Goal: Browse casually: Explore the website without a specific task or goal

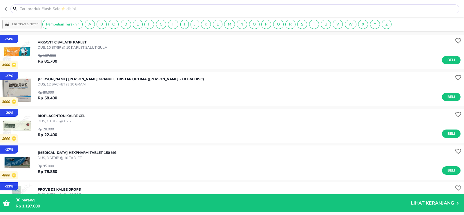
click at [5, 8] on icon "button" at bounding box center [7, 8] width 5 height 5
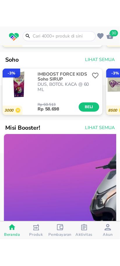
scroll to position [261, 0]
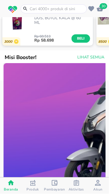
click at [80, 62] on button "Lihat Semua" at bounding box center [90, 57] width 30 height 11
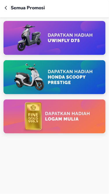
click at [6, 8] on icon "button" at bounding box center [6, 8] width 2 height 4
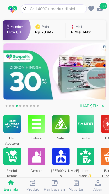
click at [77, 77] on img at bounding box center [59, 71] width 113 height 56
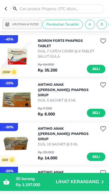
click at [6, 9] on icon "button" at bounding box center [7, 8] width 5 height 5
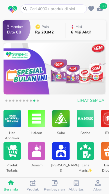
click at [87, 104] on span "Lihat Semua" at bounding box center [90, 100] width 27 height 7
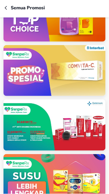
scroll to position [1315, 0]
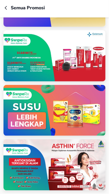
click at [6, 8] on icon "button" at bounding box center [7, 8] width 5 height 5
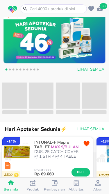
scroll to position [35, 0]
